Goal: Navigation & Orientation: Find specific page/section

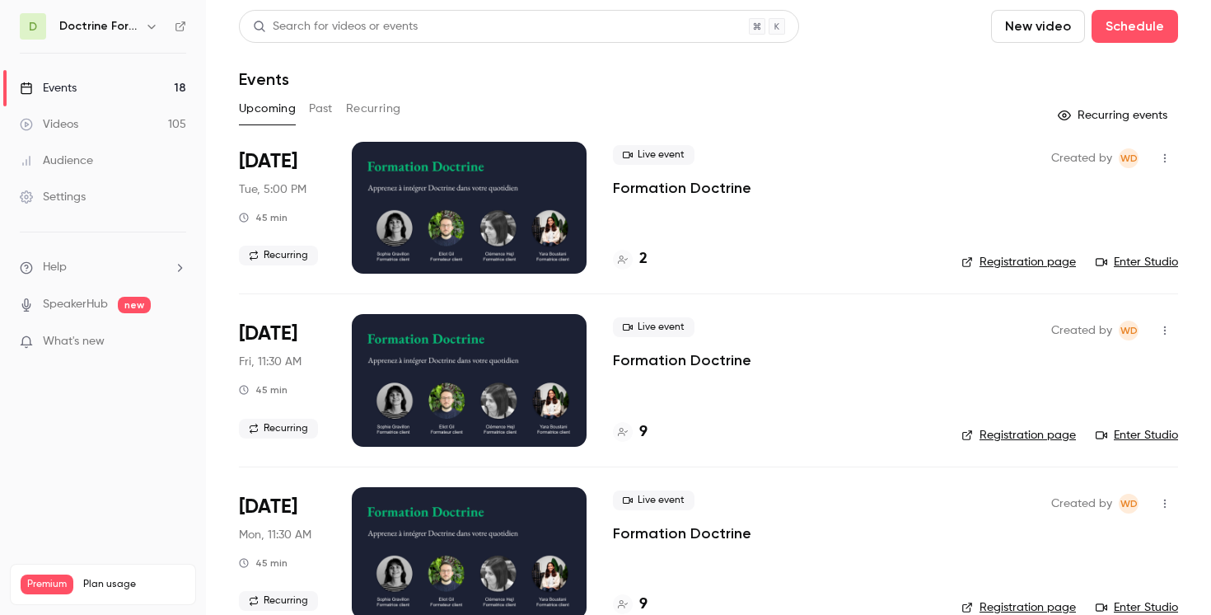
click at [152, 23] on icon "button" at bounding box center [151, 26] width 13 height 13
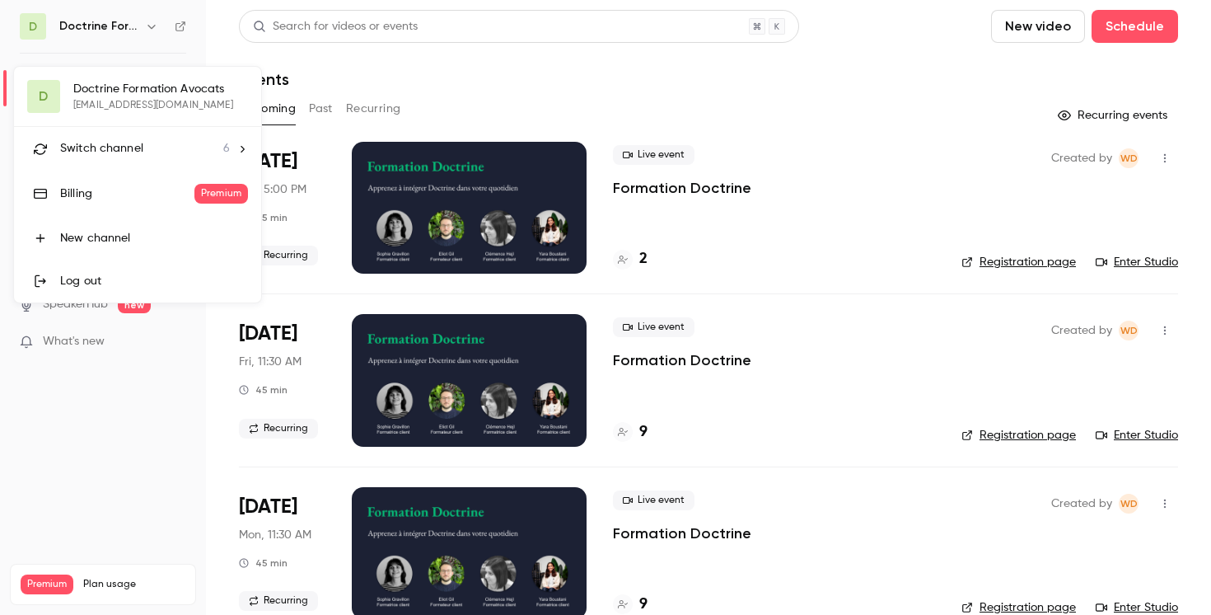
click at [152, 23] on div at bounding box center [605, 307] width 1211 height 615
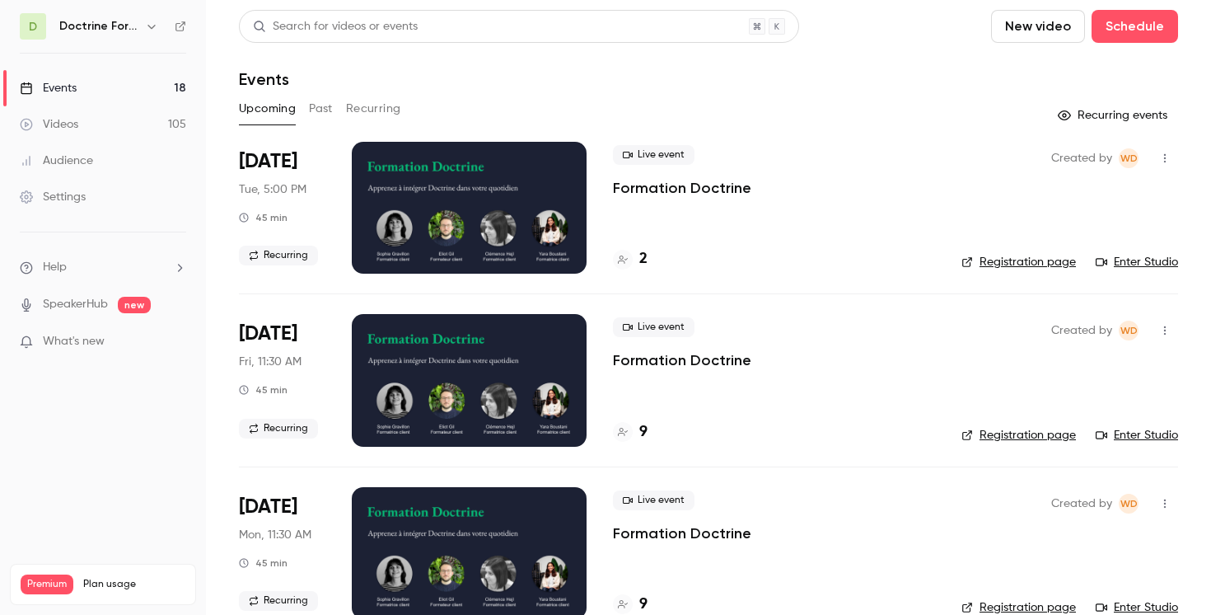
click at [148, 25] on icon "button" at bounding box center [151, 27] width 7 height 4
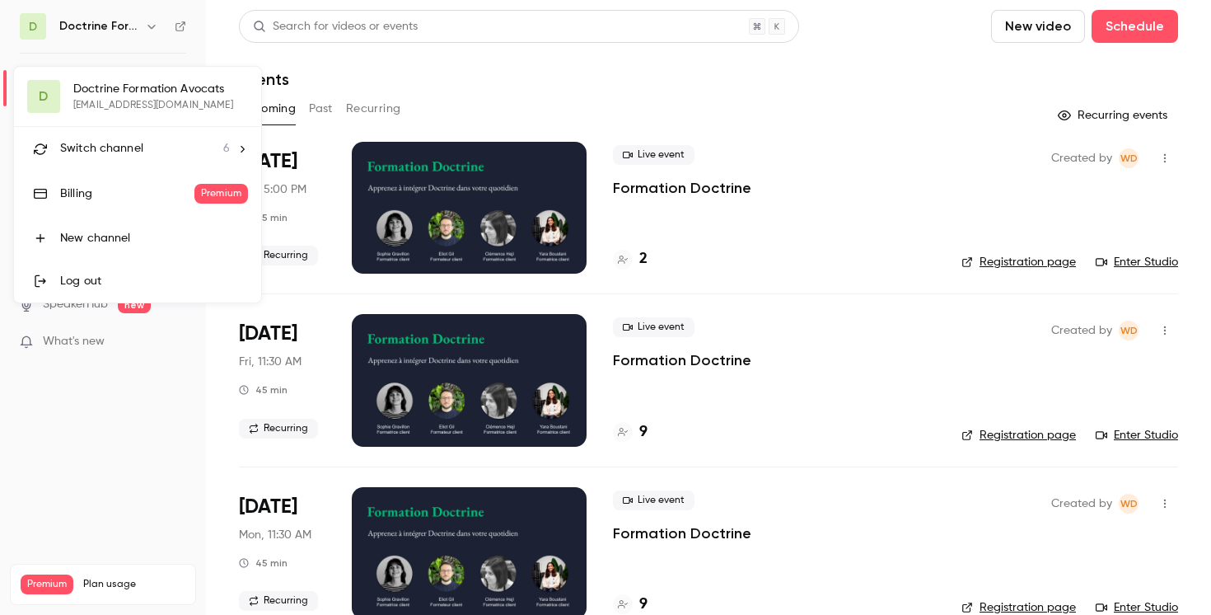
click at [214, 154] on div "Switch channel 6" at bounding box center [145, 148] width 170 height 17
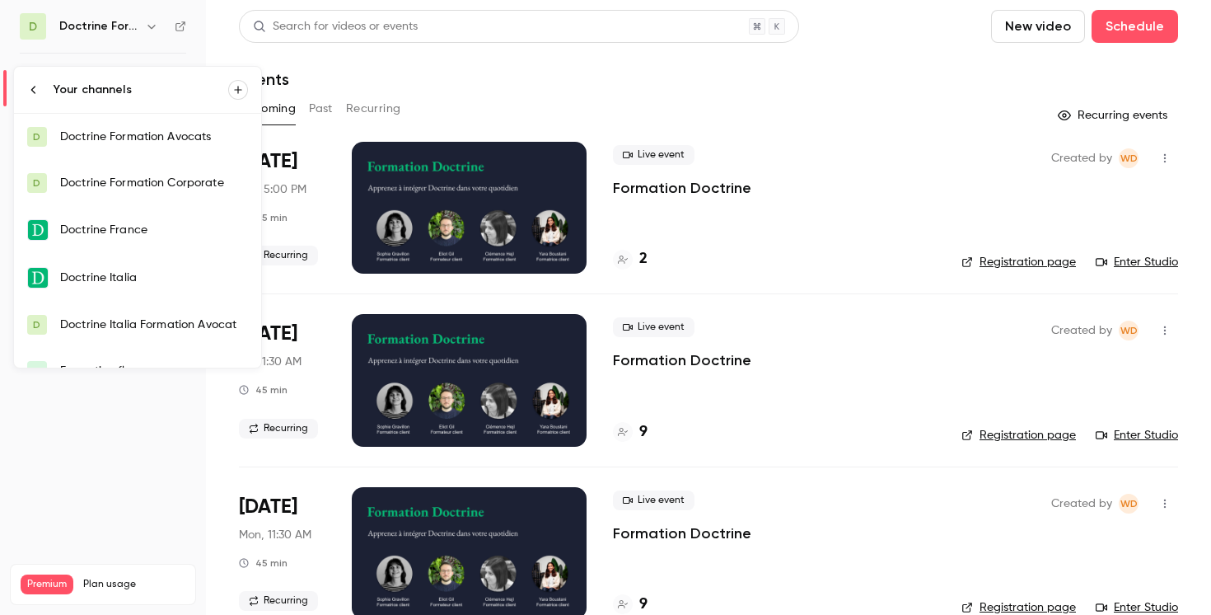
click at [474, 74] on div at bounding box center [605, 307] width 1211 height 615
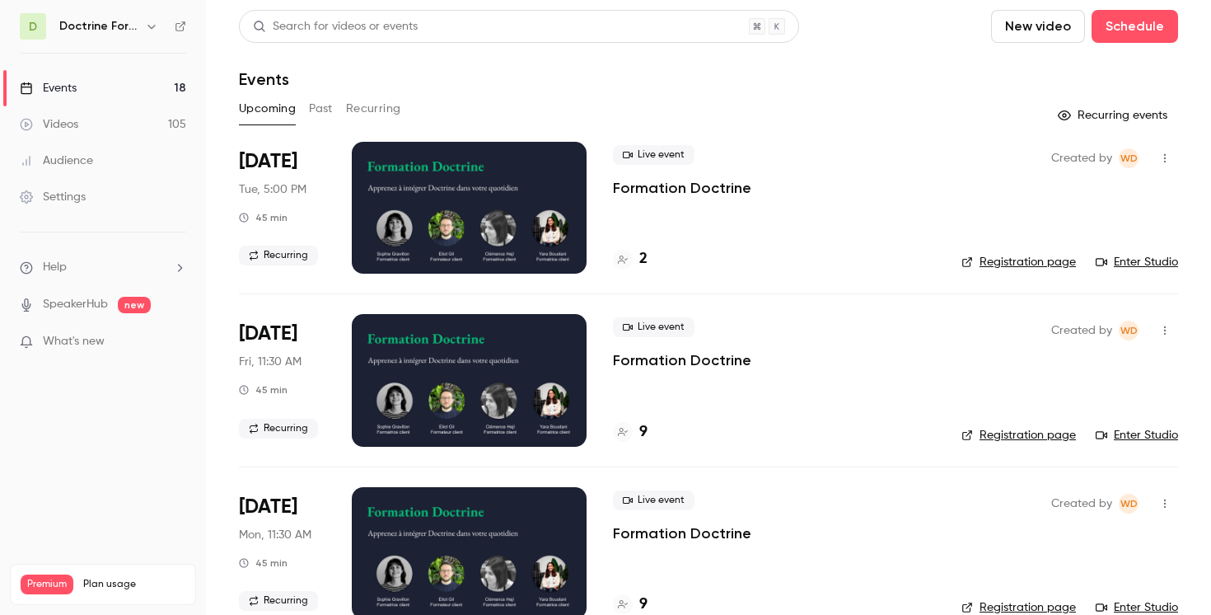
click at [137, 37] on div "D Doctrine Formation Avocats" at bounding box center [103, 26] width 166 height 26
click at [139, 31] on div "Doctrine Formation Avocats" at bounding box center [110, 26] width 102 height 20
click at [143, 27] on button "button" at bounding box center [152, 26] width 20 height 20
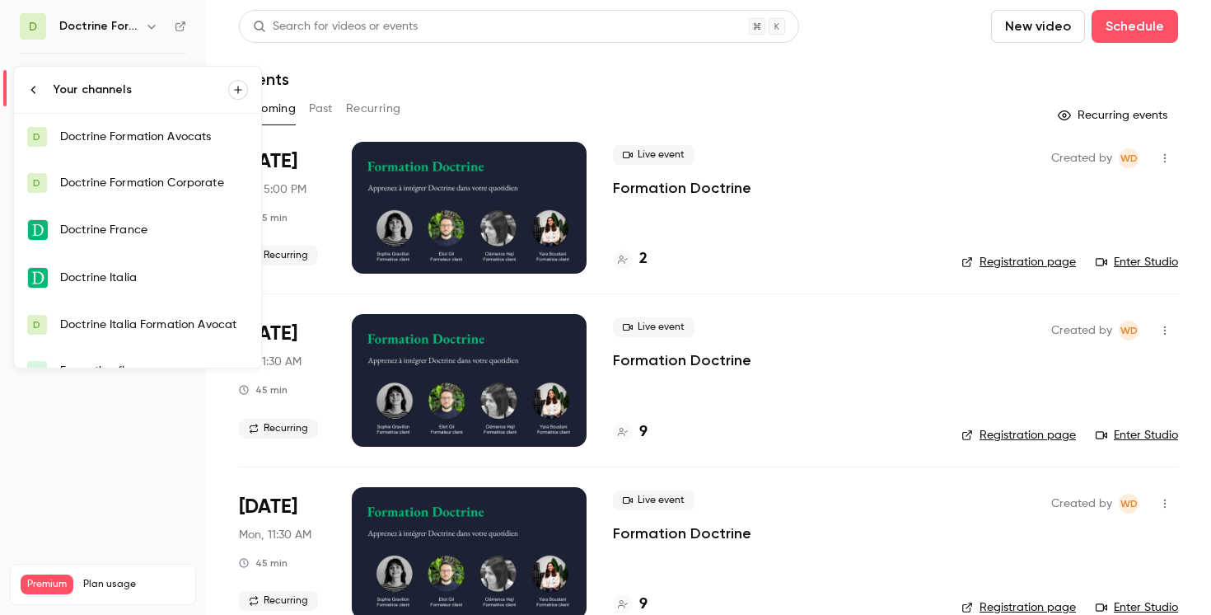
click at [144, 180] on div "Doctrine Formation Corporate" at bounding box center [154, 183] width 188 height 16
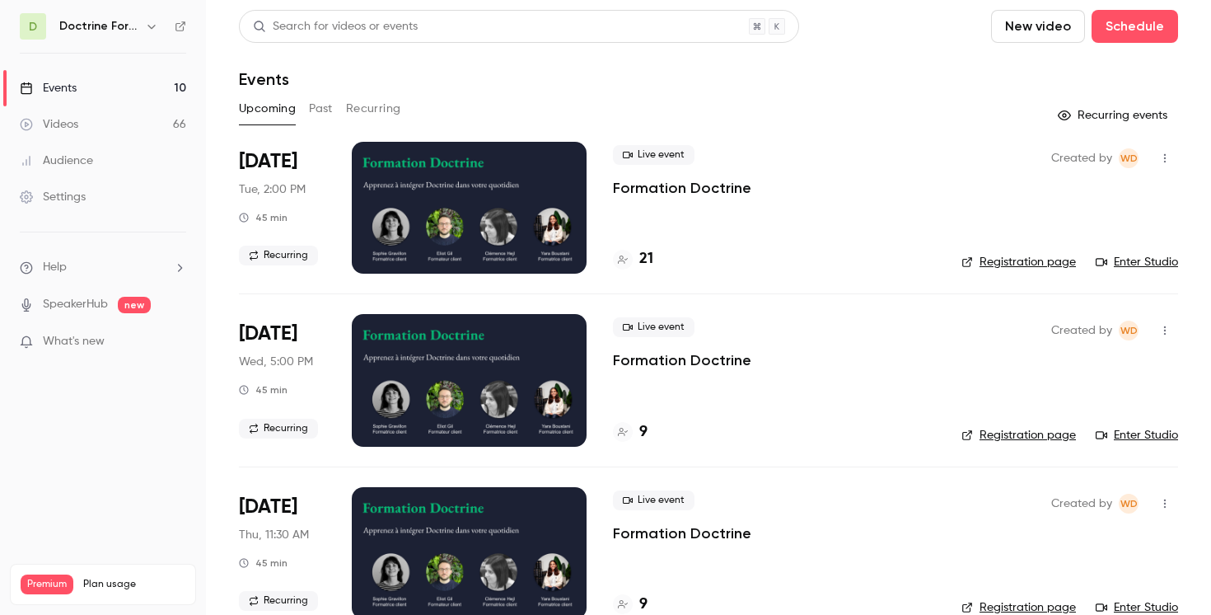
click at [621, 265] on div at bounding box center [623, 260] width 20 height 20
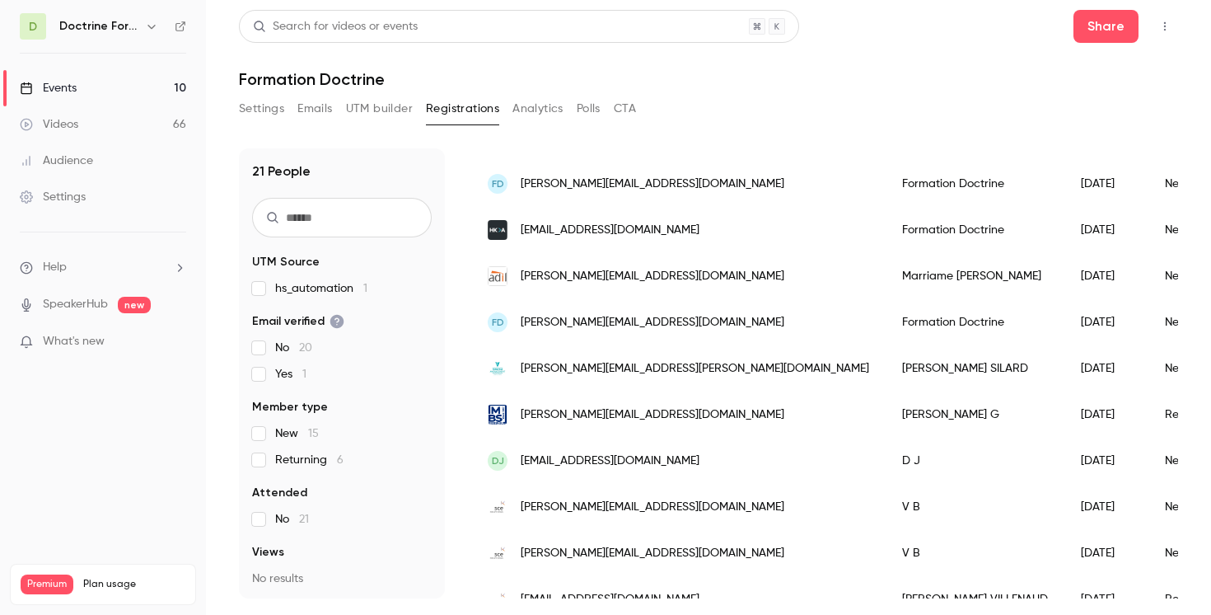
scroll to position [677, 0]
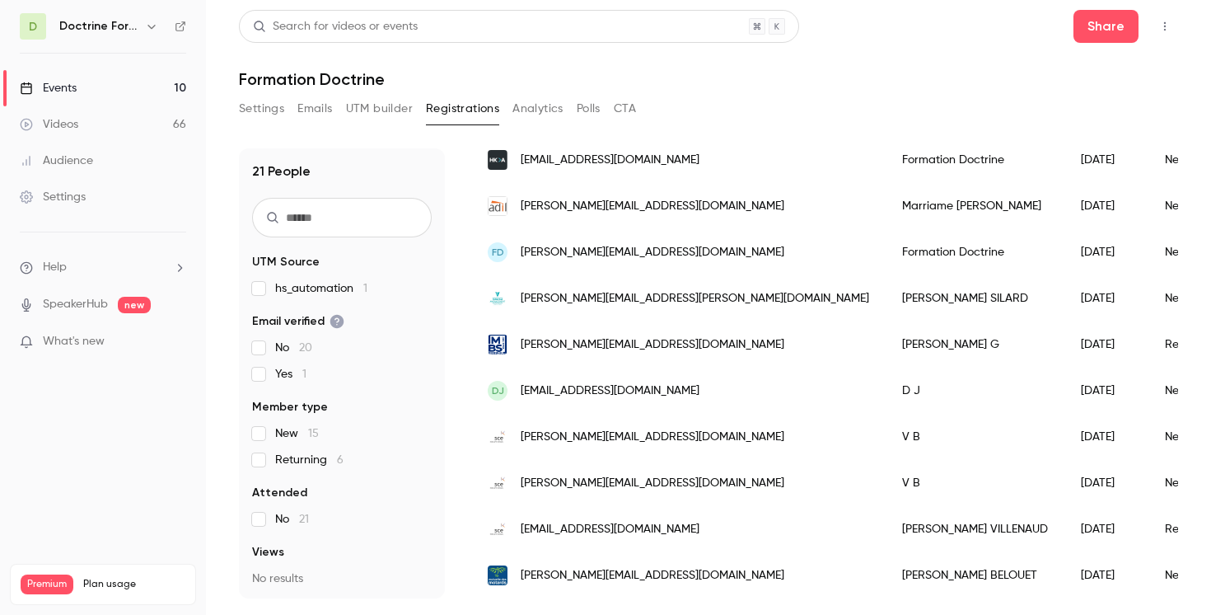
click at [132, 31] on h6 "Doctrine Formation Corporate" at bounding box center [98, 26] width 79 height 16
click at [150, 21] on icon "button" at bounding box center [151, 26] width 13 height 13
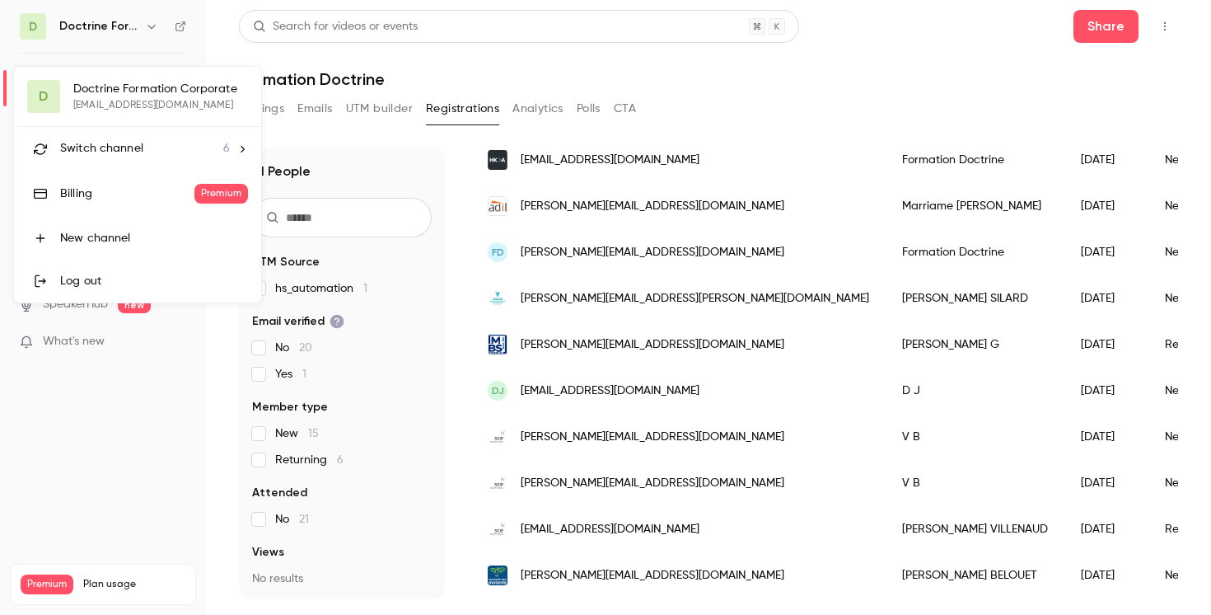
click at [130, 142] on span "Switch channel" at bounding box center [101, 148] width 83 height 17
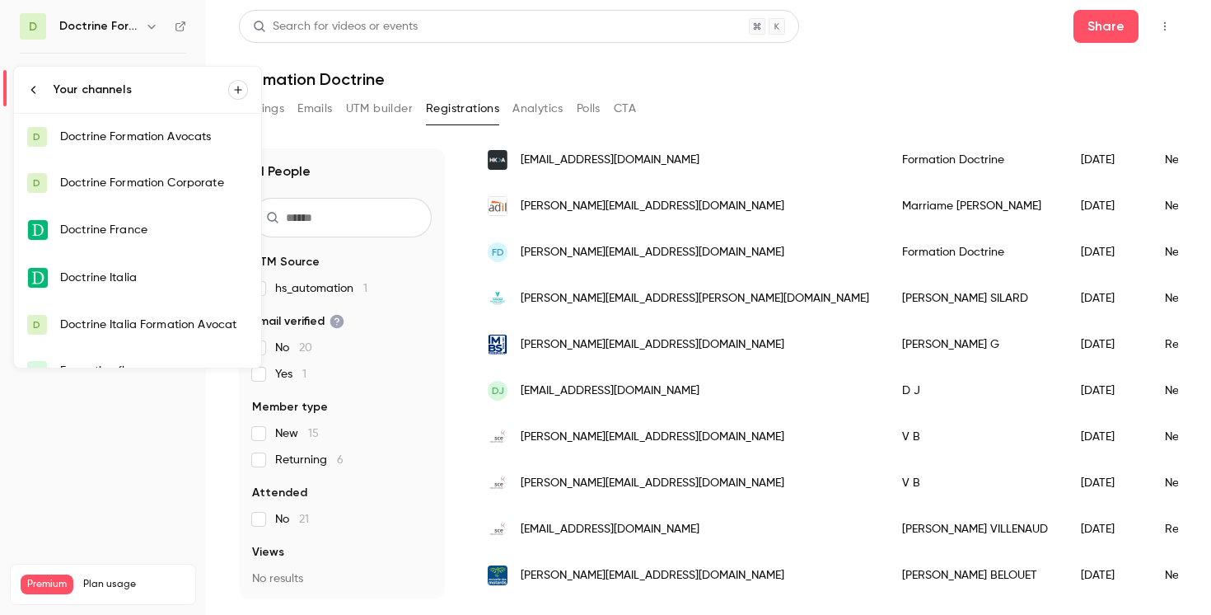
click at [138, 138] on div "Doctrine Formation Avocats" at bounding box center [154, 137] width 188 height 16
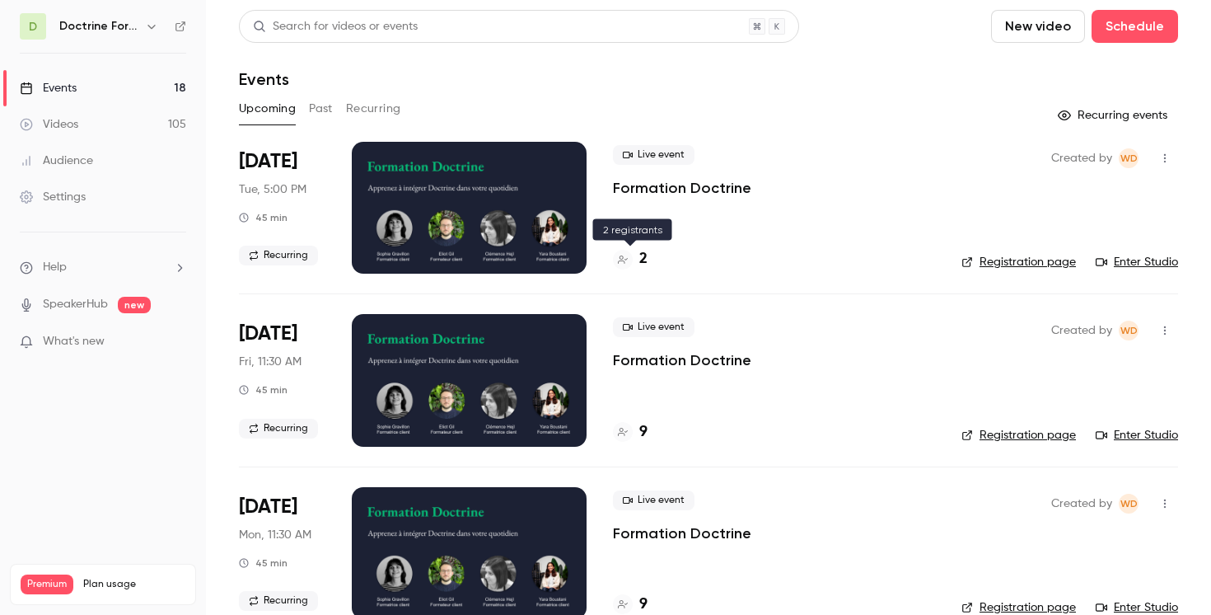
click at [625, 265] on div at bounding box center [623, 260] width 20 height 20
